Goal: Task Accomplishment & Management: Complete application form

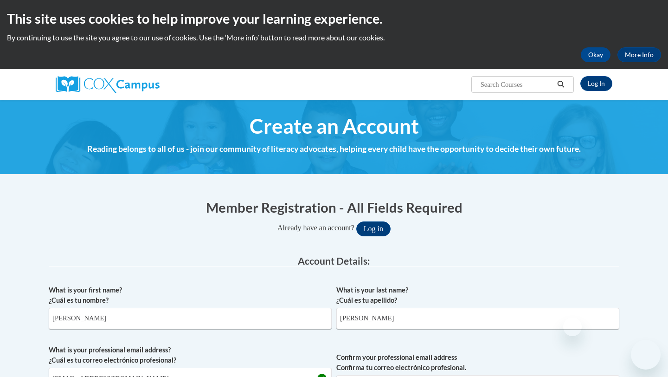
select select "fbf2d438-af2f-41f8-98f1-81c410e29de3"
select select "ad49bcad-a171-4b2e-b99c-48b446064914"
select select "[US_STATE]"
select select "East [PERSON_NAME]"
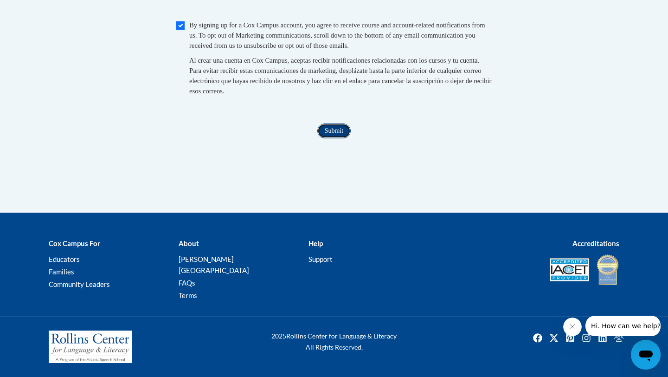
click at [340, 136] on input "Submit" at bounding box center [333, 130] width 33 height 15
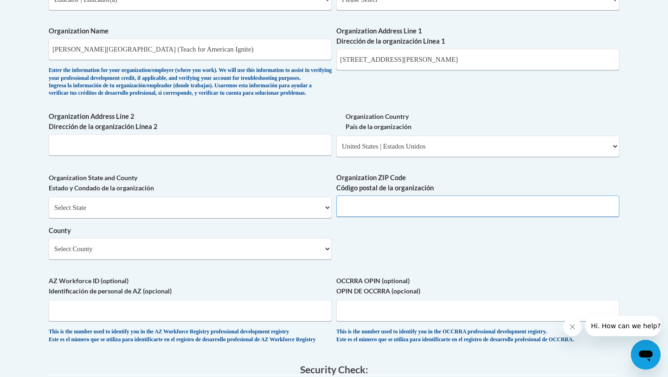
scroll to position [595, 0]
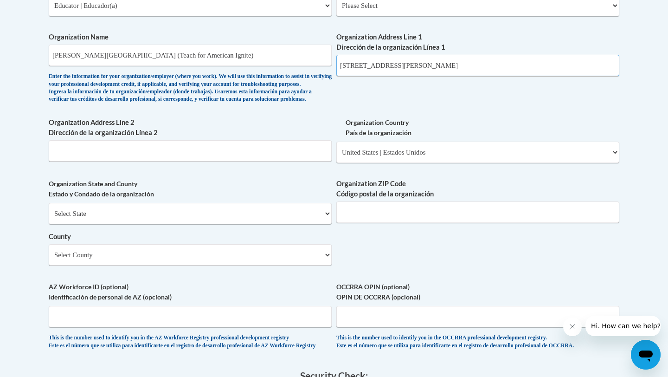
click at [454, 60] on input "[STREET_ADDRESS][PERSON_NAME]" at bounding box center [477, 65] width 283 height 21
drag, startPoint x: 459, startPoint y: 68, endPoint x: 435, endPoint y: 68, distance: 23.7
click at [435, 68] on input "[STREET_ADDRESS][PERSON_NAME]" at bounding box center [477, 65] width 283 height 21
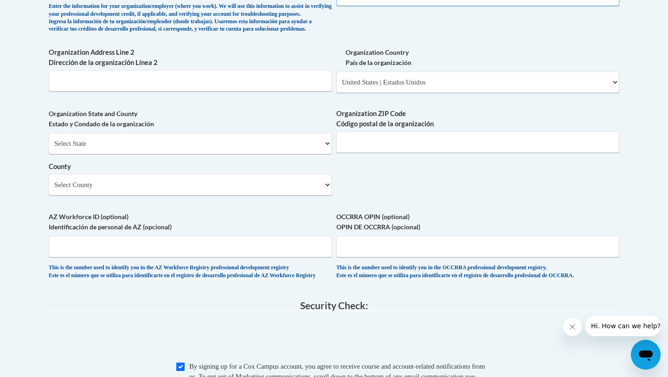
scroll to position [671, 0]
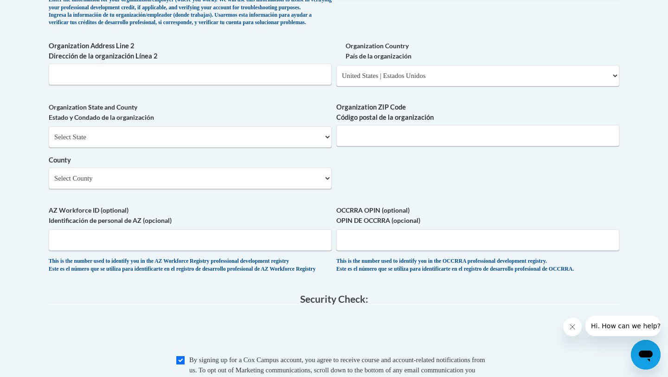
type input "[STREET_ADDRESS][PERSON_NAME]"
click at [388, 146] on input "Organization ZIP Code Código postal de la organización" at bounding box center [477, 135] width 283 height 21
paste input "70748"
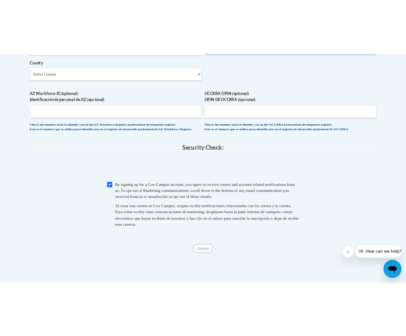
scroll to position [815, 0]
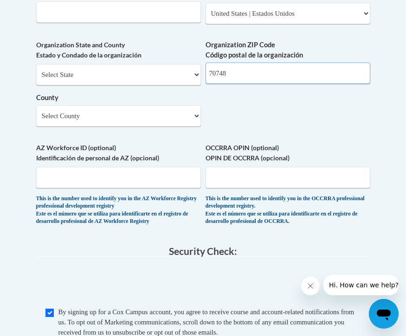
type input "70748"
